Goal: Transaction & Acquisition: Purchase product/service

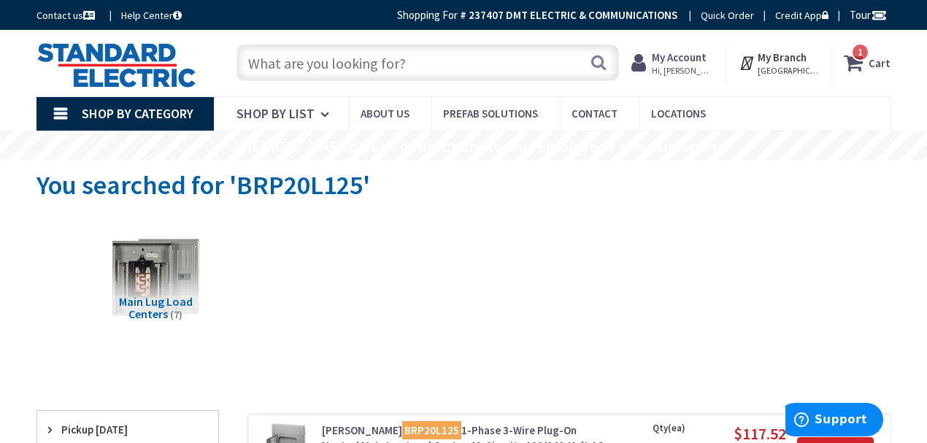
click at [345, 64] on input "text" at bounding box center [428, 63] width 383 height 37
click at [429, 69] on input "text" at bounding box center [428, 63] width 383 height 37
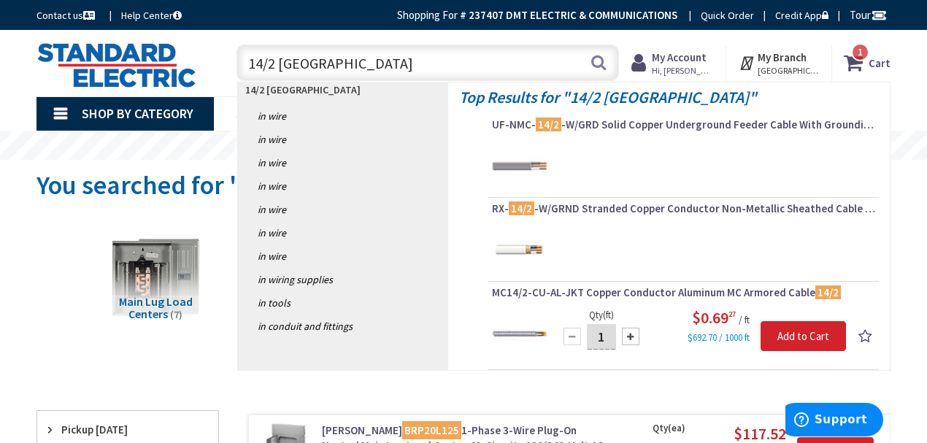
type input "14/2 Romex"
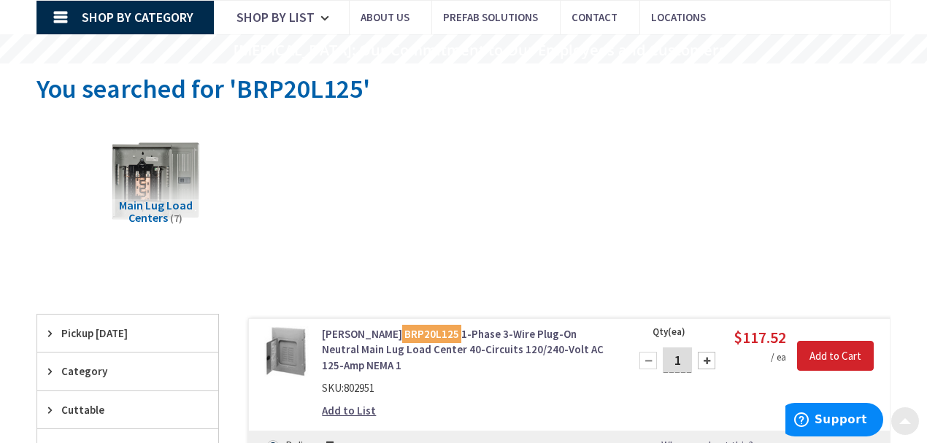
scroll to position [97, 0]
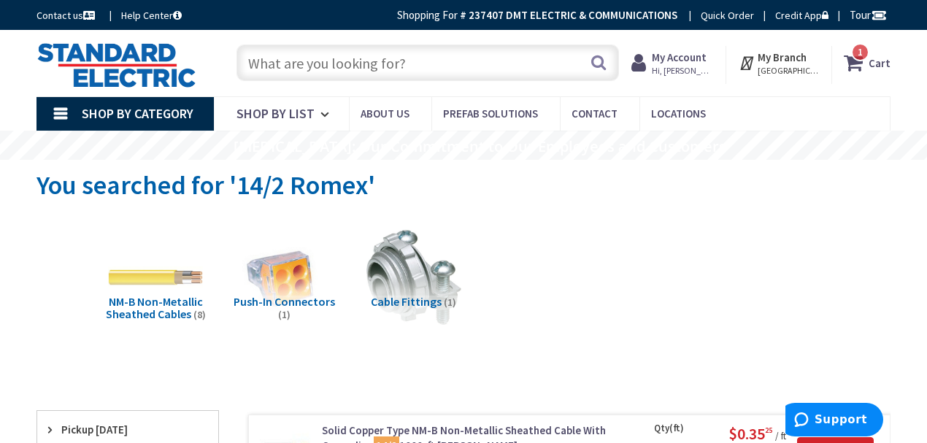
click at [289, 58] on input "text" at bounding box center [428, 63] width 383 height 37
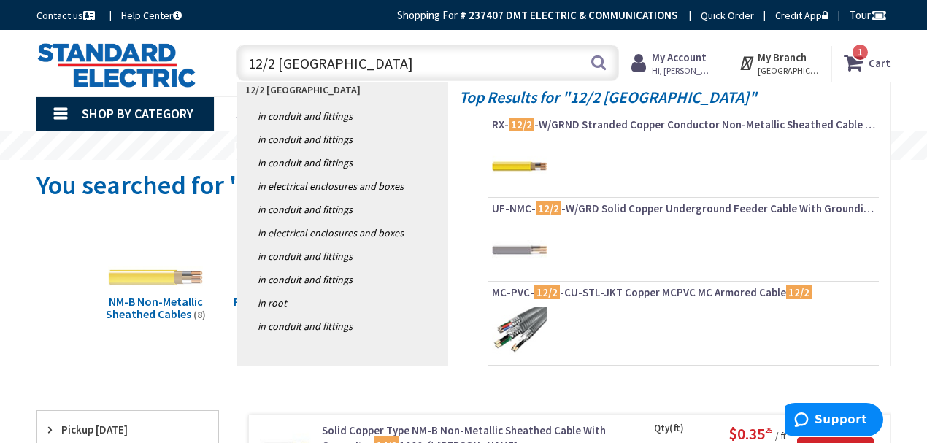
type input "12/2 Romex"
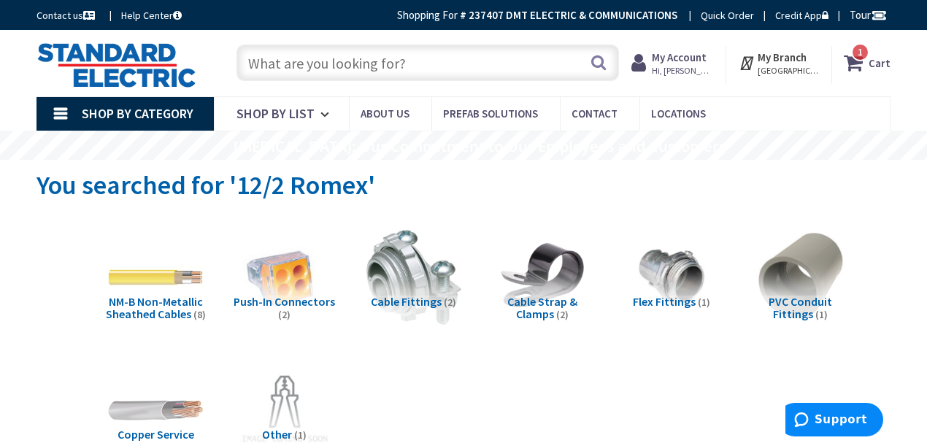
click at [707, 60] on strong "My Account" at bounding box center [679, 57] width 55 height 14
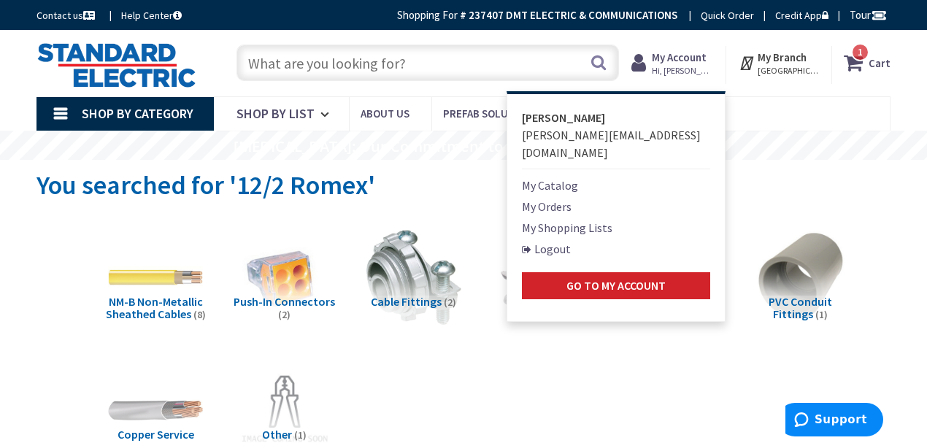
click at [555, 219] on link "My Shopping Lists" at bounding box center [567, 228] width 91 height 18
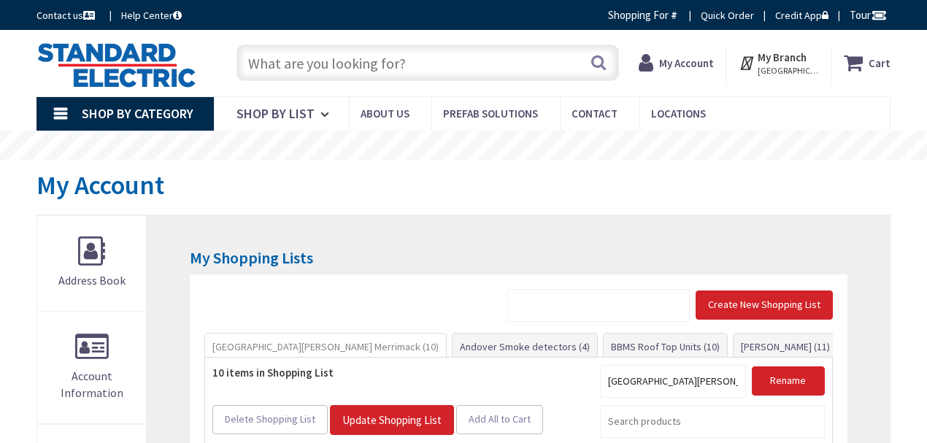
click at [705, 61] on strong "My Account" at bounding box center [686, 63] width 55 height 14
click at [703, 69] on strong "My Account" at bounding box center [686, 63] width 55 height 14
click at [707, 60] on strong "My Account" at bounding box center [686, 63] width 55 height 14
click at [704, 66] on strong "My Account" at bounding box center [686, 63] width 55 height 14
click at [708, 63] on strong "My Account" at bounding box center [686, 63] width 55 height 14
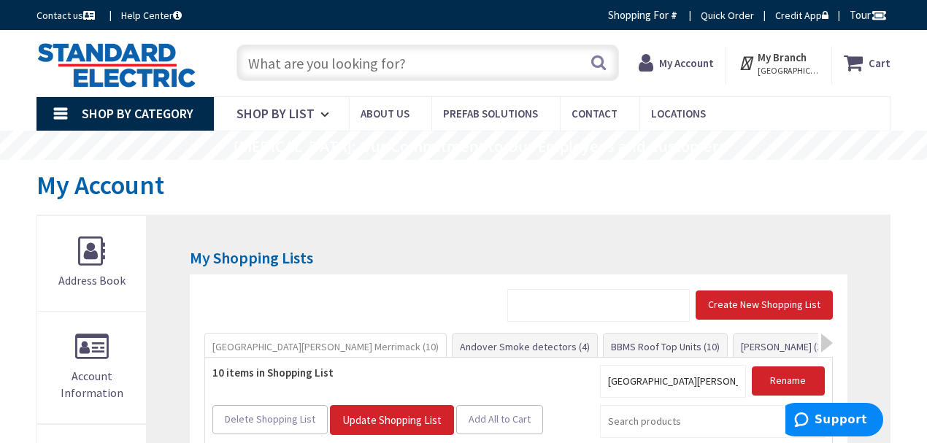
click at [689, 67] on strong "My Account" at bounding box center [686, 63] width 55 height 14
click at [693, 63] on strong "My Account" at bounding box center [686, 63] width 55 height 14
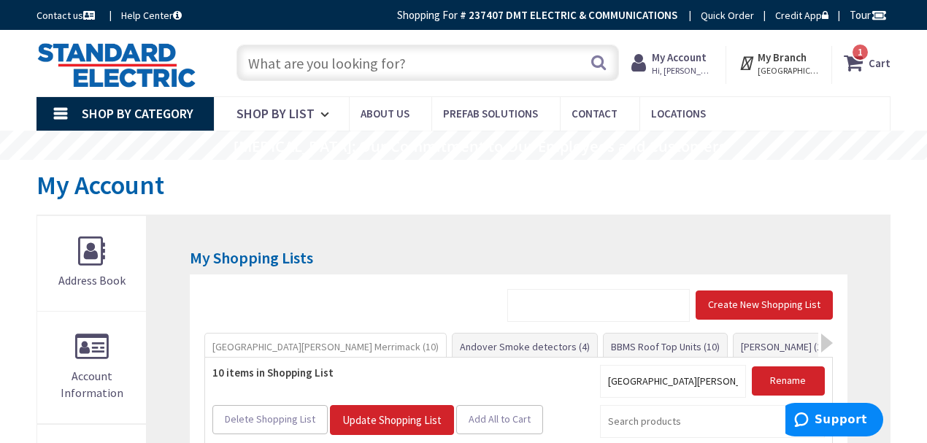
click at [702, 55] on strong "My Account" at bounding box center [679, 57] width 55 height 14
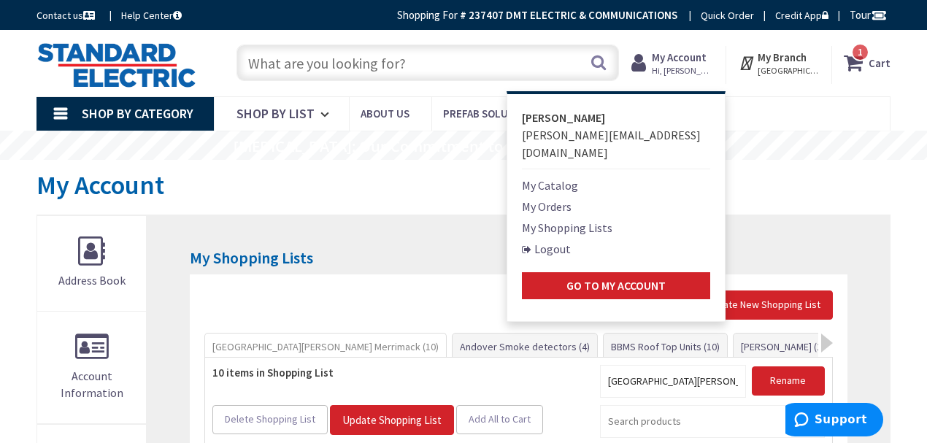
click at [553, 198] on link "My Orders" at bounding box center [547, 207] width 50 height 18
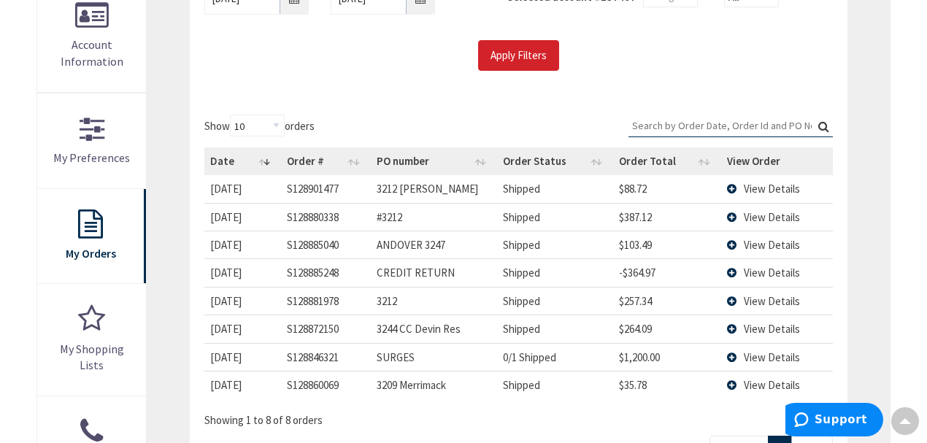
scroll to position [389, 0]
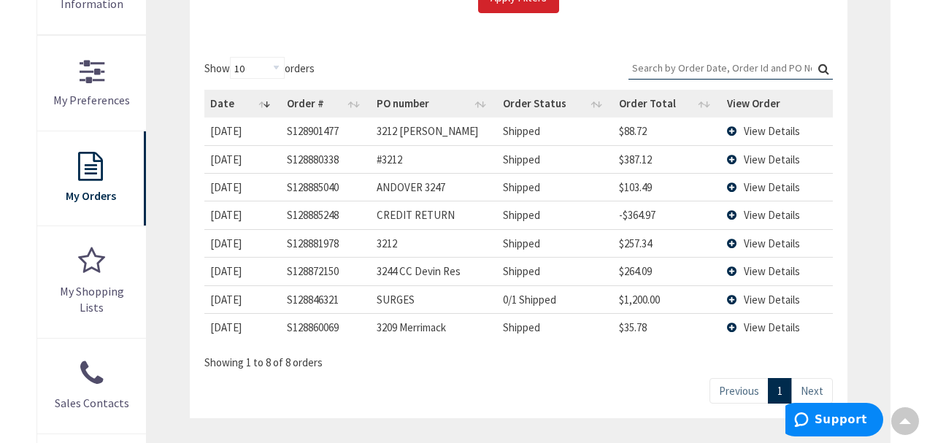
click at [762, 156] on span "View Details" at bounding box center [772, 160] width 56 height 14
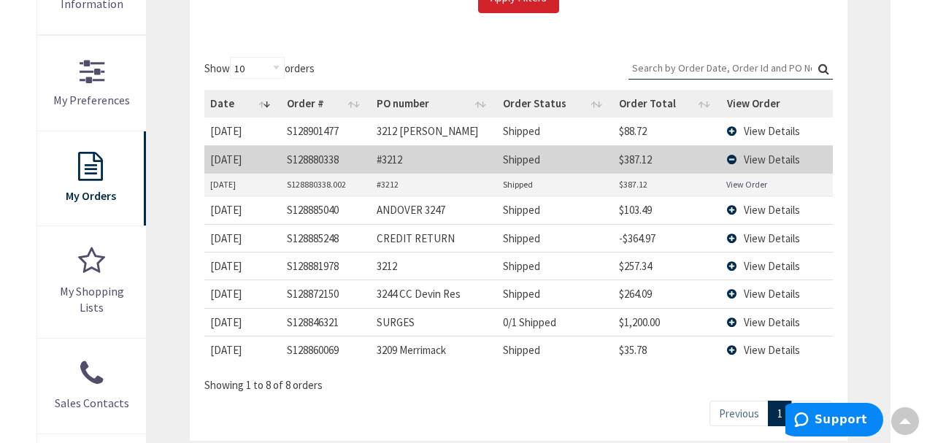
click at [756, 181] on link "View Order" at bounding box center [746, 184] width 41 height 12
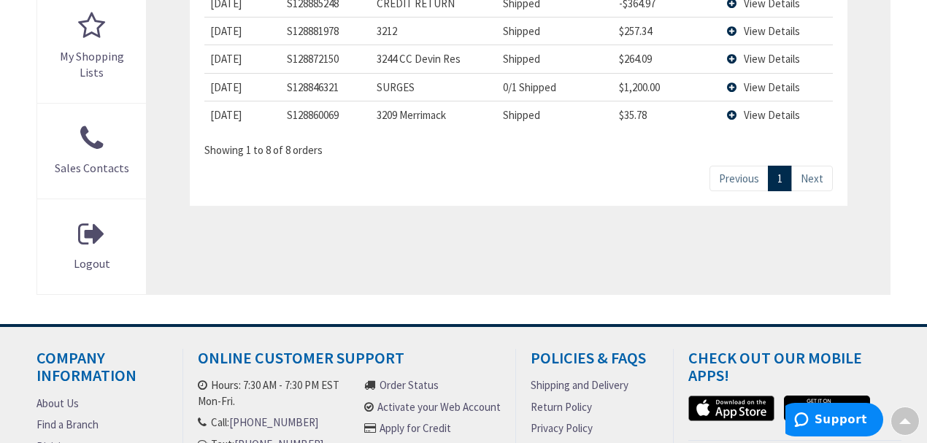
scroll to position [438, 0]
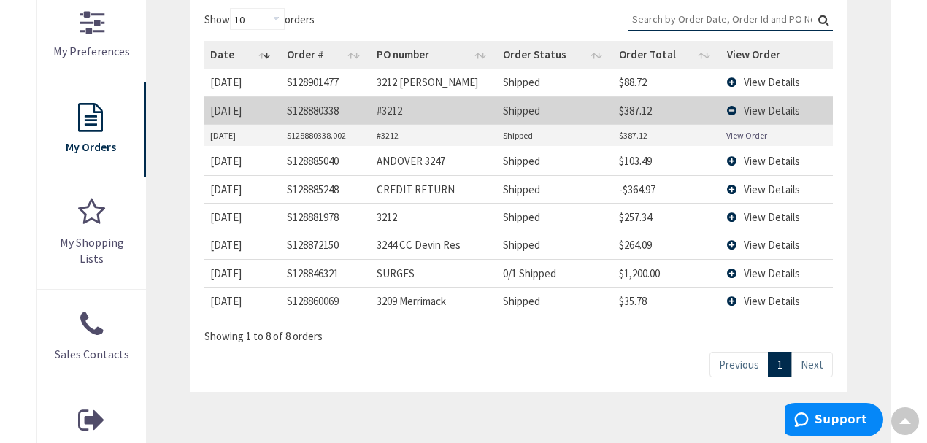
click at [817, 368] on link "Next" at bounding box center [812, 365] width 42 height 26
click at [276, 16] on select "10 25 50 100" at bounding box center [257, 19] width 55 height 22
select select "25"
click at [231, 8] on select "10 25 50 100" at bounding box center [257, 19] width 55 height 22
click at [812, 369] on link "Next" at bounding box center [812, 365] width 42 height 26
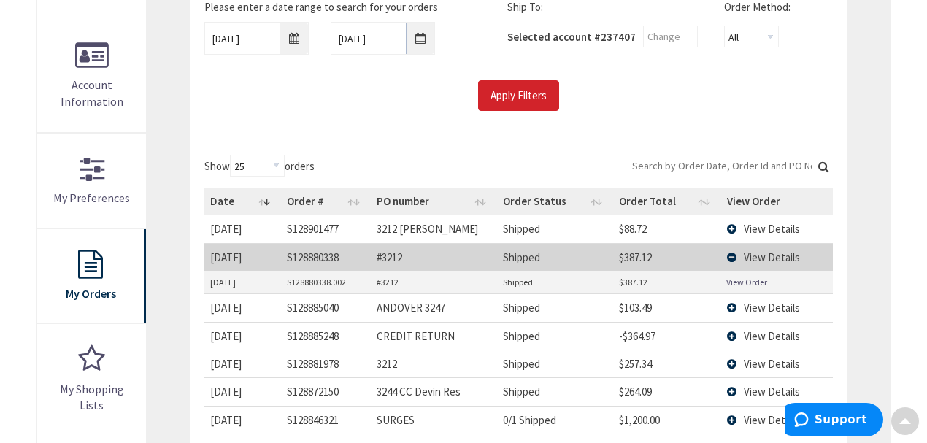
scroll to position [292, 0]
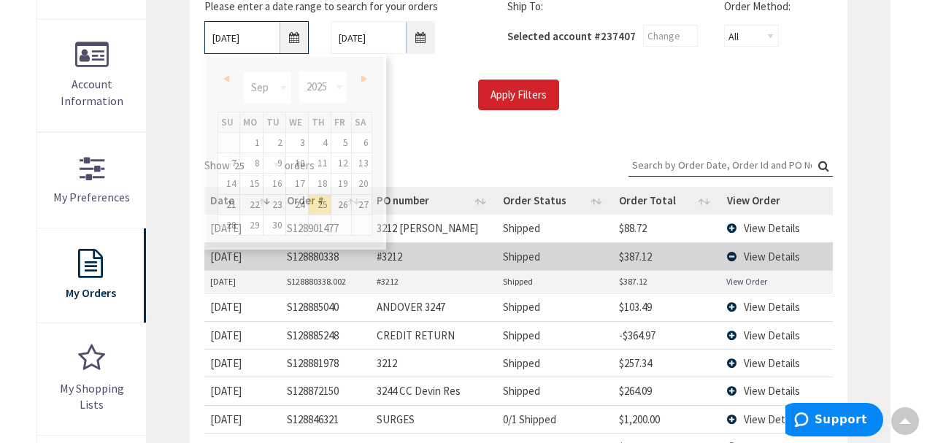
click at [300, 41] on input "9/25/2025" at bounding box center [256, 37] width 104 height 33
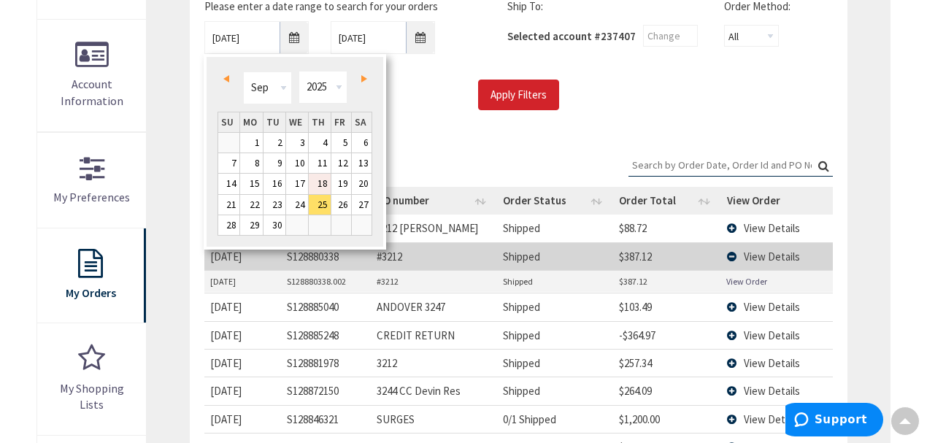
click at [318, 186] on link "18" at bounding box center [320, 184] width 22 height 20
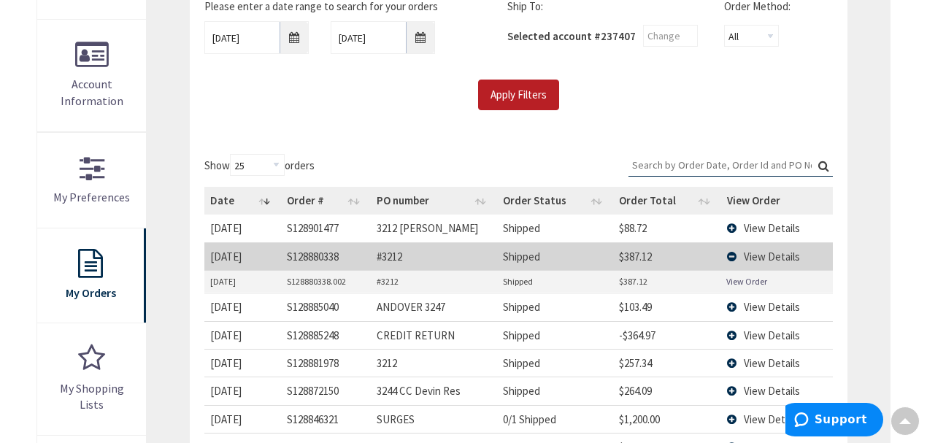
click at [497, 80] on input "Apply Filters" at bounding box center [518, 95] width 81 height 31
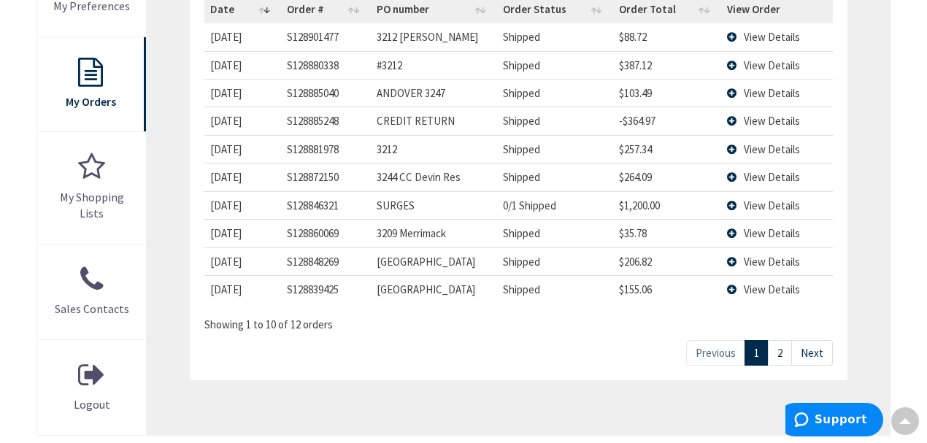
scroll to position [486, 0]
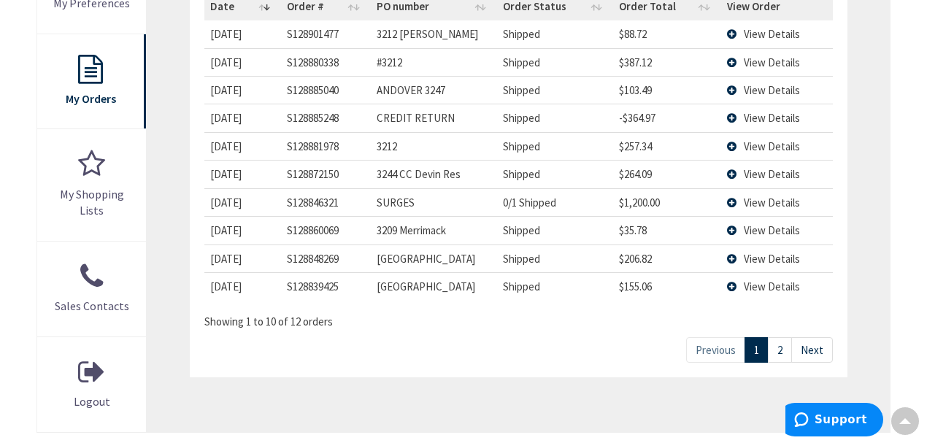
click at [774, 349] on link "2" at bounding box center [780, 350] width 24 height 26
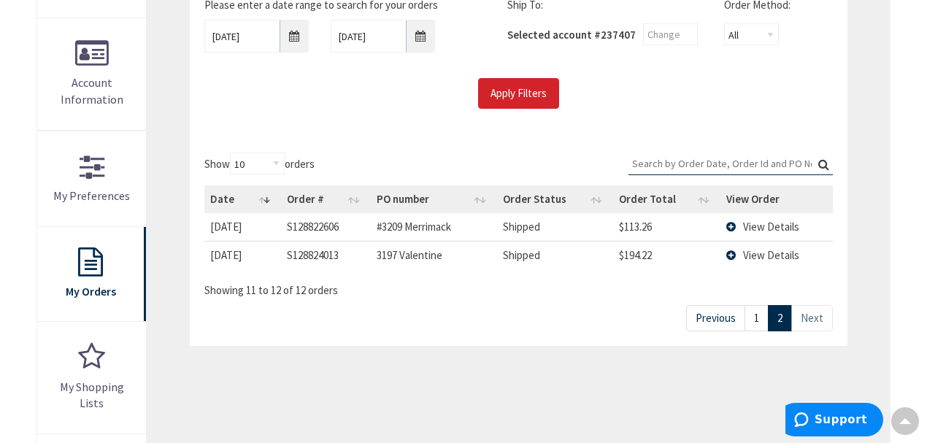
scroll to position [292, 0]
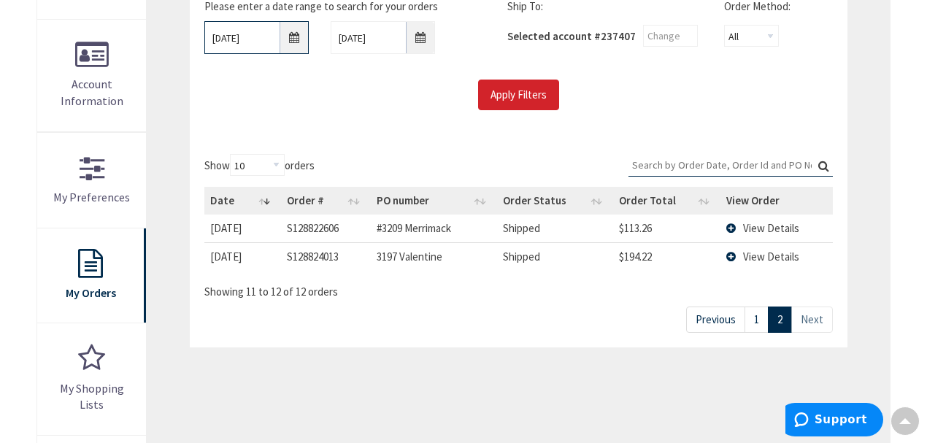
click at [292, 36] on input "09/18/2025" at bounding box center [256, 37] width 104 height 33
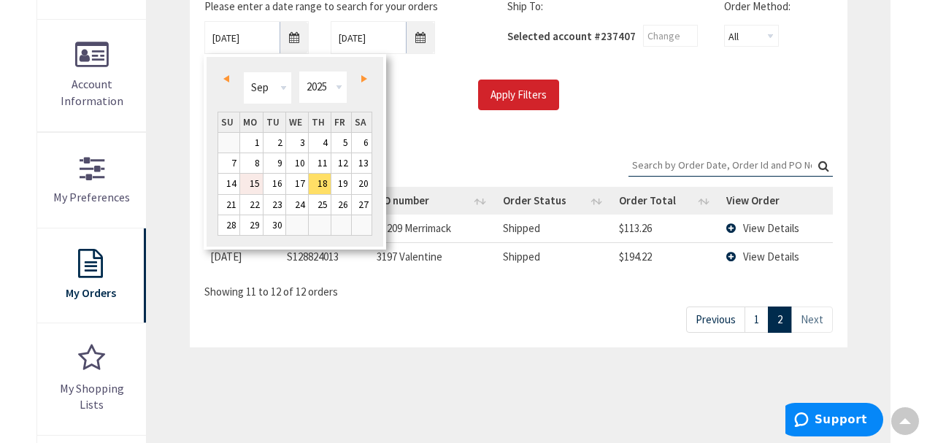
click at [245, 180] on link "15" at bounding box center [251, 184] width 23 height 20
type input "09/15/2025"
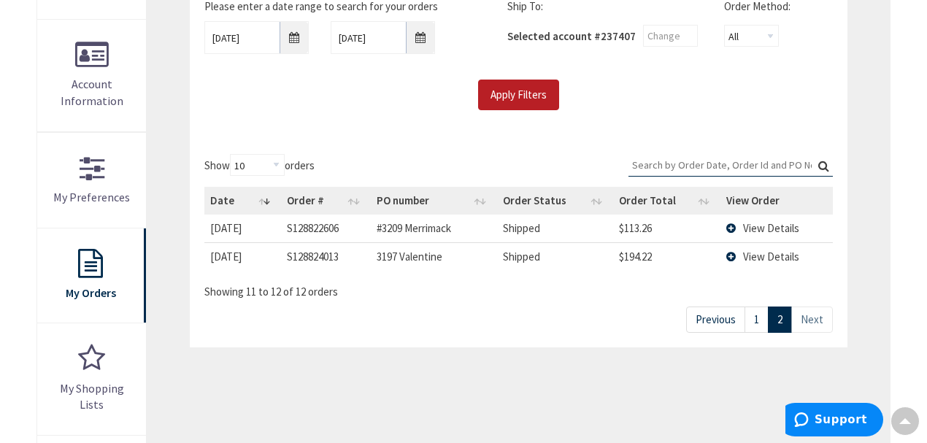
click at [512, 93] on input "Apply Filters" at bounding box center [518, 95] width 81 height 31
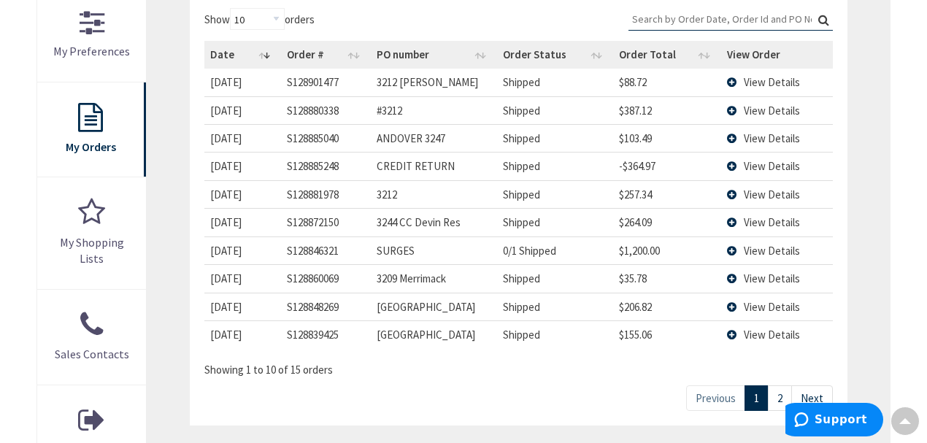
scroll to position [535, 0]
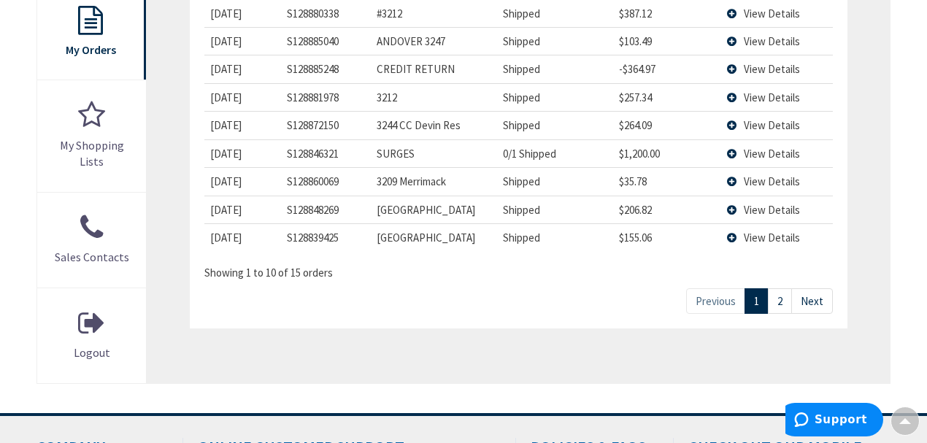
click at [783, 304] on link "2" at bounding box center [780, 301] width 24 height 26
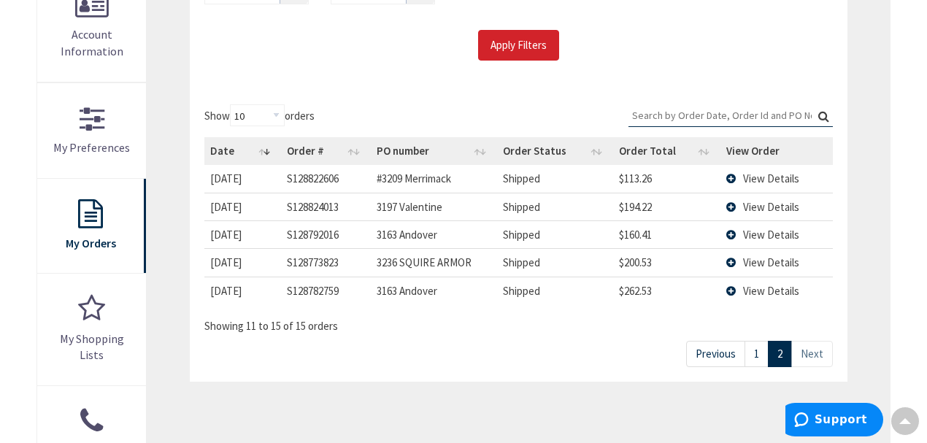
scroll to position [340, 0]
click at [805, 348] on link "Next" at bounding box center [812, 355] width 42 height 26
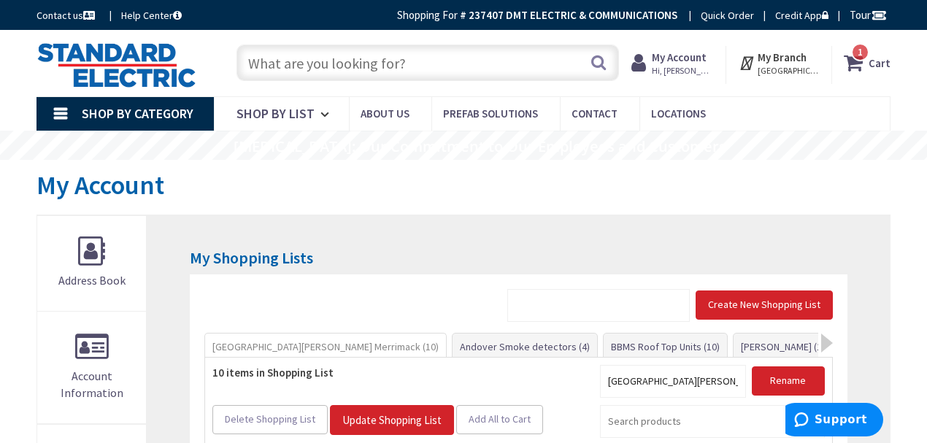
click at [434, 67] on input "text" at bounding box center [428, 63] width 383 height 37
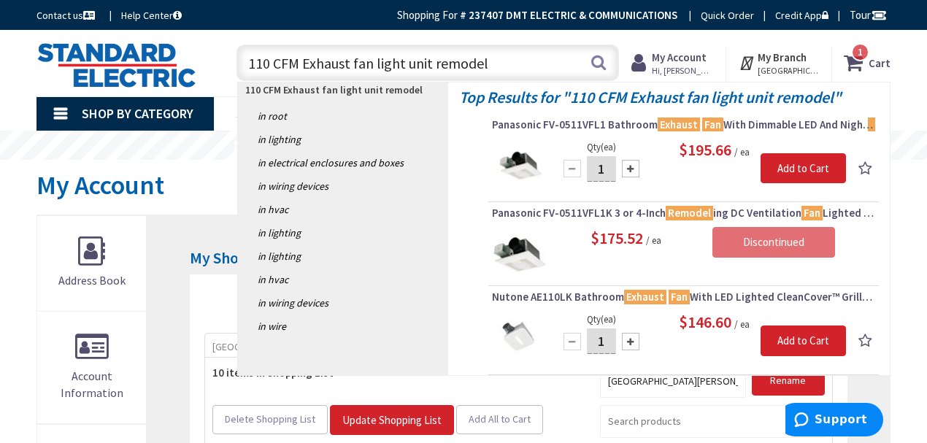
type input "110 CFM Exhaust fan light unit remodel"
click at [454, 324] on div "Top Results for " 110 CFM Exhaust fan light unit remodel " Panasonic FV-0511VFL…" at bounding box center [669, 228] width 442 height 292
click at [625, 209] on span "Panasonic FV-0511VFL1K 3 or 4-Inch Remodel ing DC Ventilation Fan Lighted With …" at bounding box center [683, 213] width 383 height 15
